Goal: Navigation & Orientation: Find specific page/section

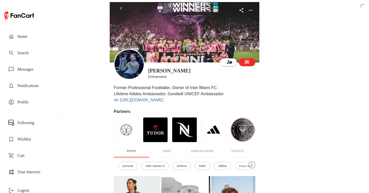
click at [35, 39] on span "Home" at bounding box center [35, 37] width 36 height 6
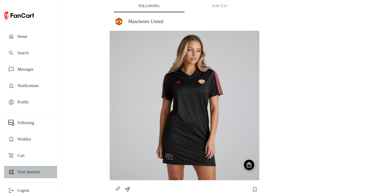
click at [35, 168] on div "Your Interests" at bounding box center [30, 172] width 53 height 12
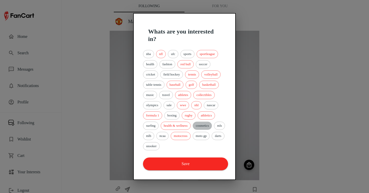
click at [210, 125] on span "cosmetics" at bounding box center [202, 125] width 19 height 5
click at [217, 105] on span "nascar" at bounding box center [211, 105] width 14 height 5
click at [196, 91] on div "nba nfl ufc sports sportleague health fashion red bull soccer cricket field hoc…" at bounding box center [184, 100] width 85 height 103
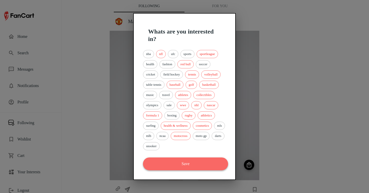
click at [201, 167] on button "Save" at bounding box center [185, 164] width 85 height 13
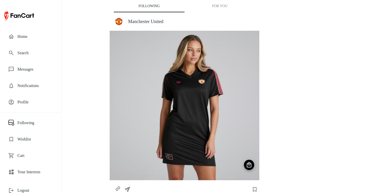
click at [220, 7] on button "For You" at bounding box center [220, 6] width 71 height 12
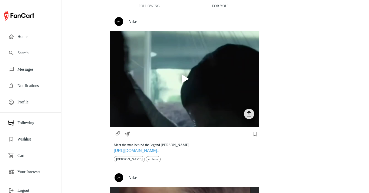
click at [150, 5] on button "Following" at bounding box center [149, 6] width 71 height 12
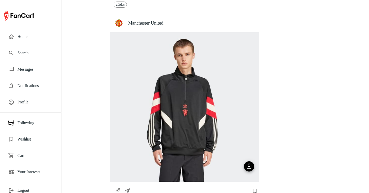
scroll to position [211, 0]
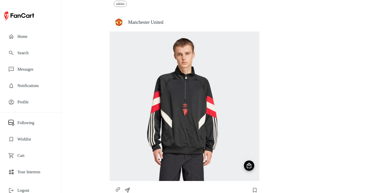
click at [147, 24] on h4 "Manchester United" at bounding box center [191, 22] width 127 height 6
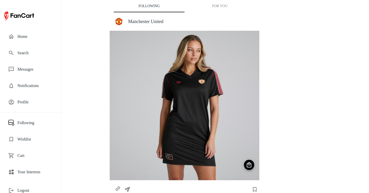
click at [210, 9] on button "For You" at bounding box center [220, 6] width 71 height 12
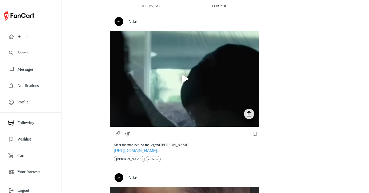
click at [132, 22] on h4 "Nike" at bounding box center [191, 22] width 127 height 6
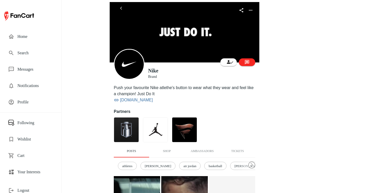
scroll to position [77, 0]
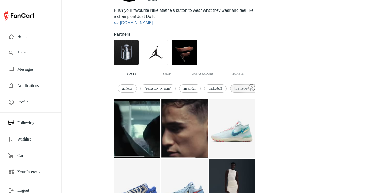
click at [232, 88] on span "[PERSON_NAME]" at bounding box center [248, 88] width 32 height 5
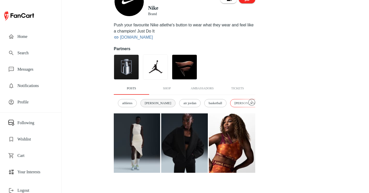
click at [153, 102] on span "[PERSON_NAME]" at bounding box center [158, 103] width 32 height 5
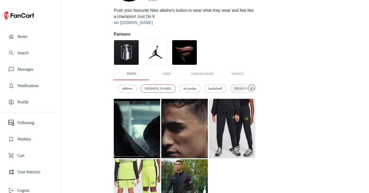
click at [232, 89] on span "[PERSON_NAME]" at bounding box center [248, 88] width 32 height 5
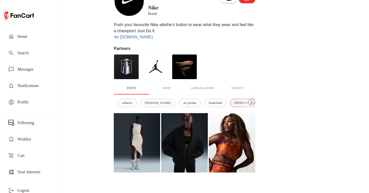
scroll to position [63, 0]
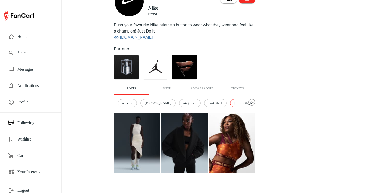
click at [219, 125] on img at bounding box center [232, 143] width 46 height 59
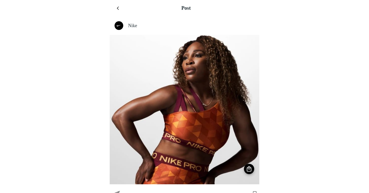
click at [117, 10] on button "menu" at bounding box center [119, 8] width 8 height 8
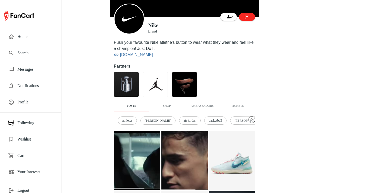
scroll to position [52, 0]
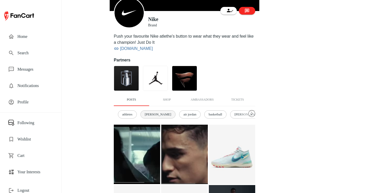
click at [153, 118] on div "[PERSON_NAME]" at bounding box center [158, 115] width 35 height 8
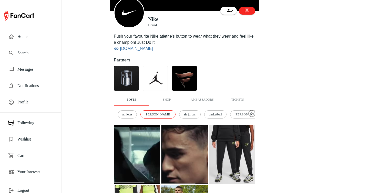
click at [32, 54] on span "Search" at bounding box center [35, 53] width 36 height 6
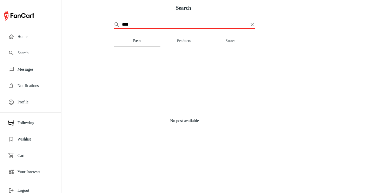
type input "****"
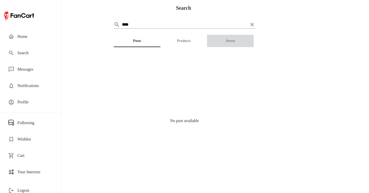
click at [224, 42] on button "Stores" at bounding box center [230, 41] width 47 height 12
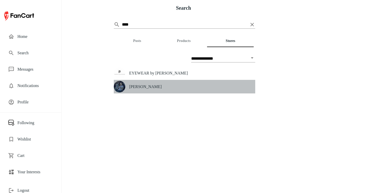
click at [164, 83] on div "[PERSON_NAME]" at bounding box center [185, 87] width 142 height 14
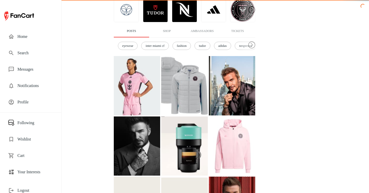
scroll to position [123, 0]
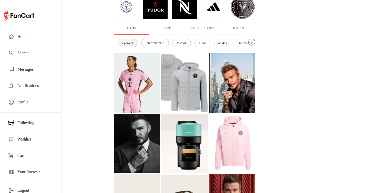
click at [133, 40] on div "eyewear" at bounding box center [128, 43] width 20 height 8
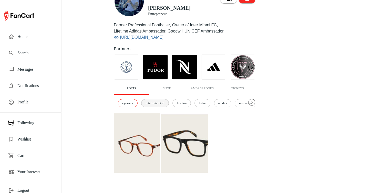
click at [165, 102] on span "inter miami cf" at bounding box center [155, 103] width 25 height 5
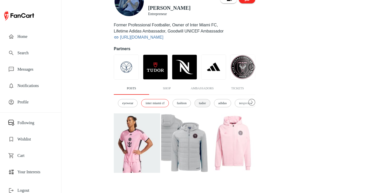
click at [209, 104] on span "tudor" at bounding box center [202, 103] width 13 height 5
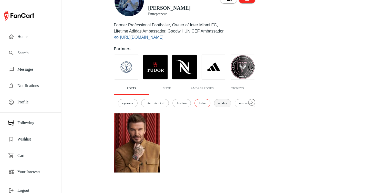
click at [230, 105] on span "adidas" at bounding box center [223, 103] width 14 height 5
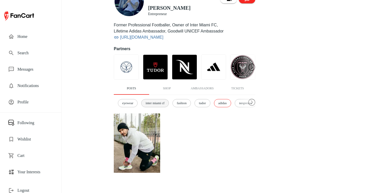
click at [166, 106] on div "inter miami cf" at bounding box center [155, 103] width 28 height 8
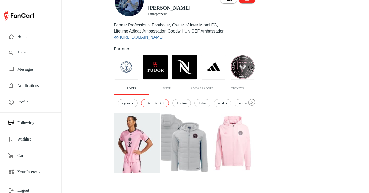
click at [229, 143] on img at bounding box center [232, 143] width 46 height 59
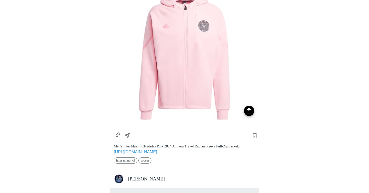
scroll to position [63, 0]
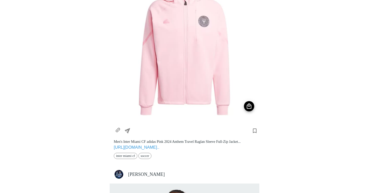
click at [121, 128] on button "https://www.mlsstore.com/en/inter-miami-cf/mens-inter-miami-cf-adidas-pink-2024…" at bounding box center [118, 131] width 10 height 12
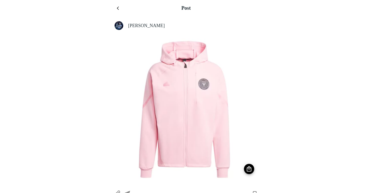
click at [118, 8] on icon "menu" at bounding box center [119, 8] width 4 height 4
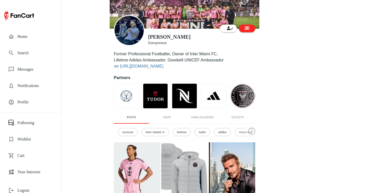
scroll to position [35, 0]
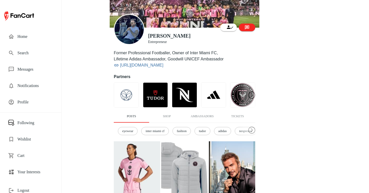
click at [29, 104] on span "Profile" at bounding box center [35, 102] width 36 height 6
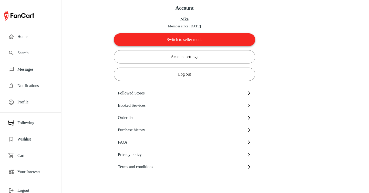
click at [183, 41] on button "Switch to seller mode" at bounding box center [185, 39] width 142 height 13
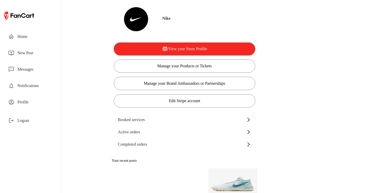
click at [31, 39] on span "Home" at bounding box center [35, 37] width 36 height 6
